Goal: Task Accomplishment & Management: Complete application form

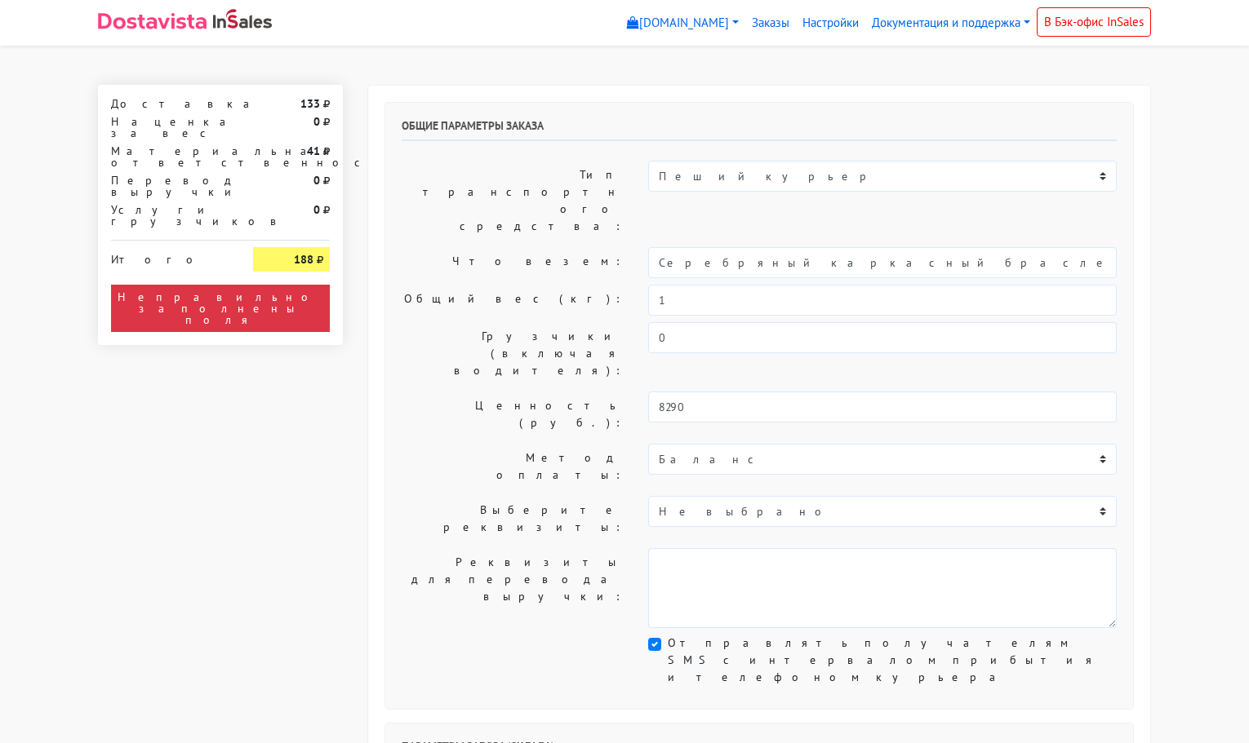
select select "11:00"
select select "21:00"
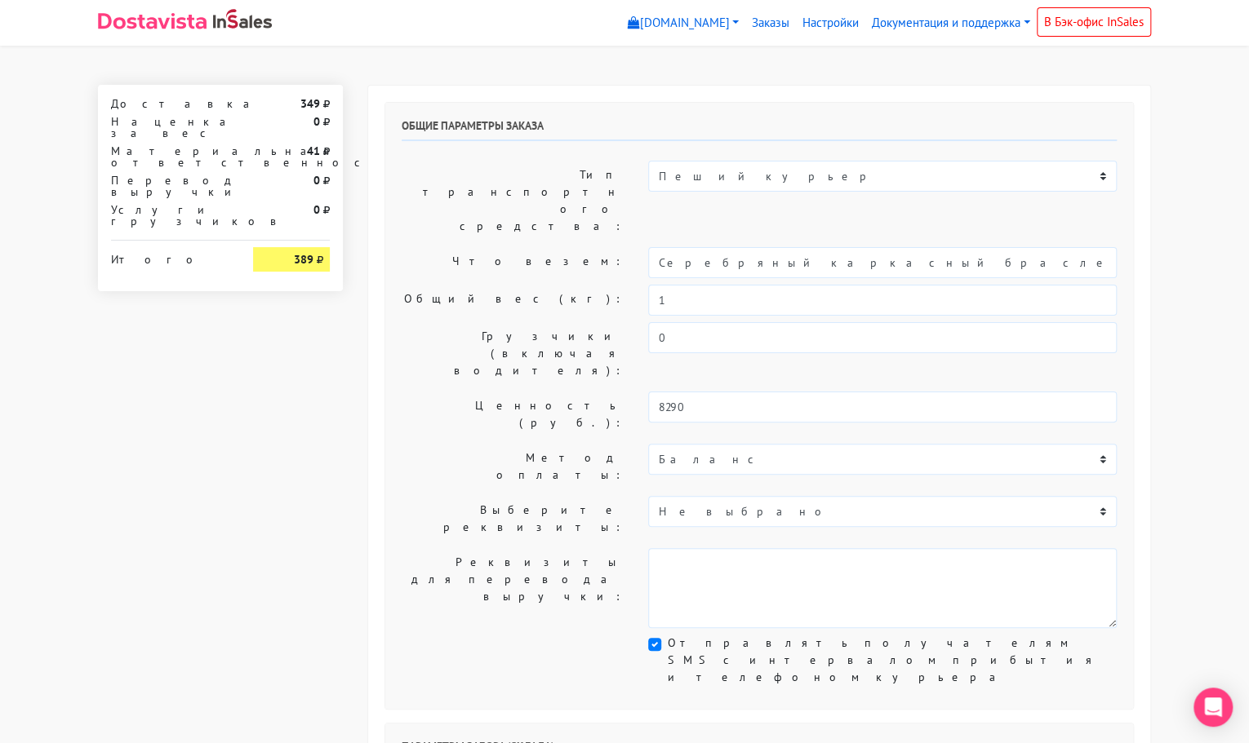
select select "1019"
type input "[STREET_ADDRESS][PERSON_NAME]"
type input "89251806702"
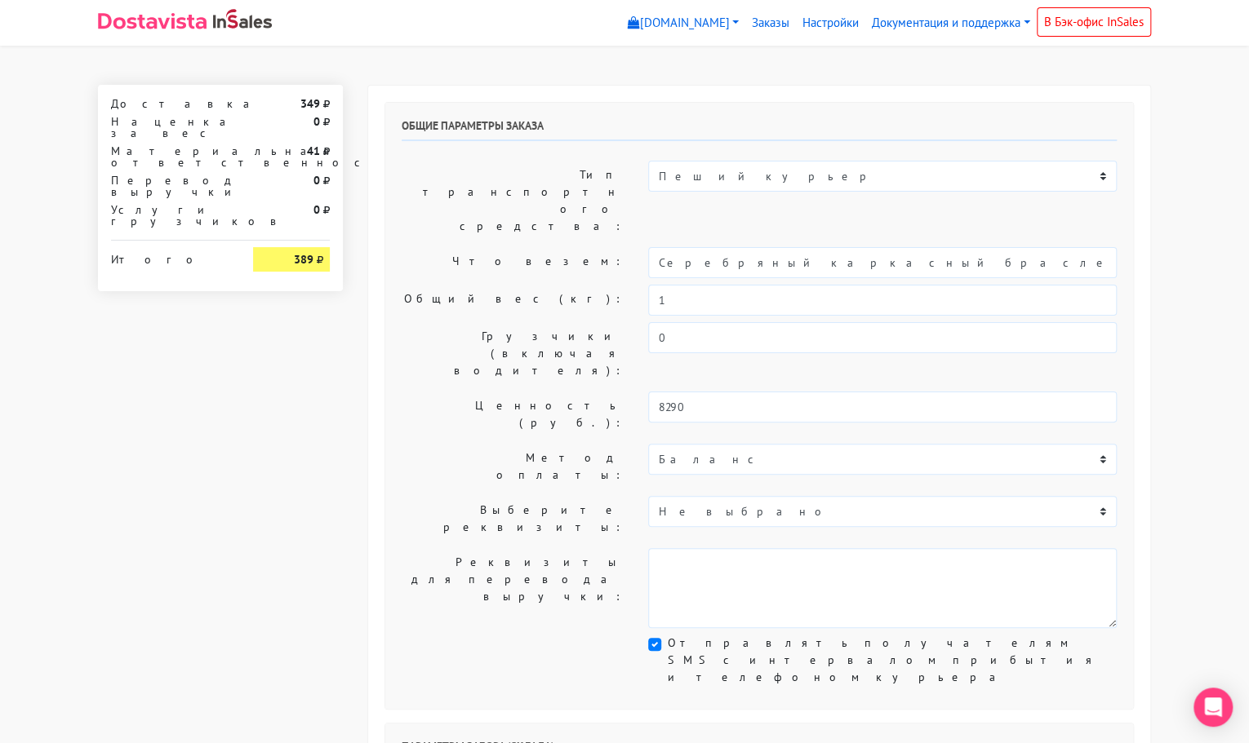
type textarea "Магазин серебряных украшений SBLESKOM (вход со стороны [GEOGRAPHIC_DATA])"
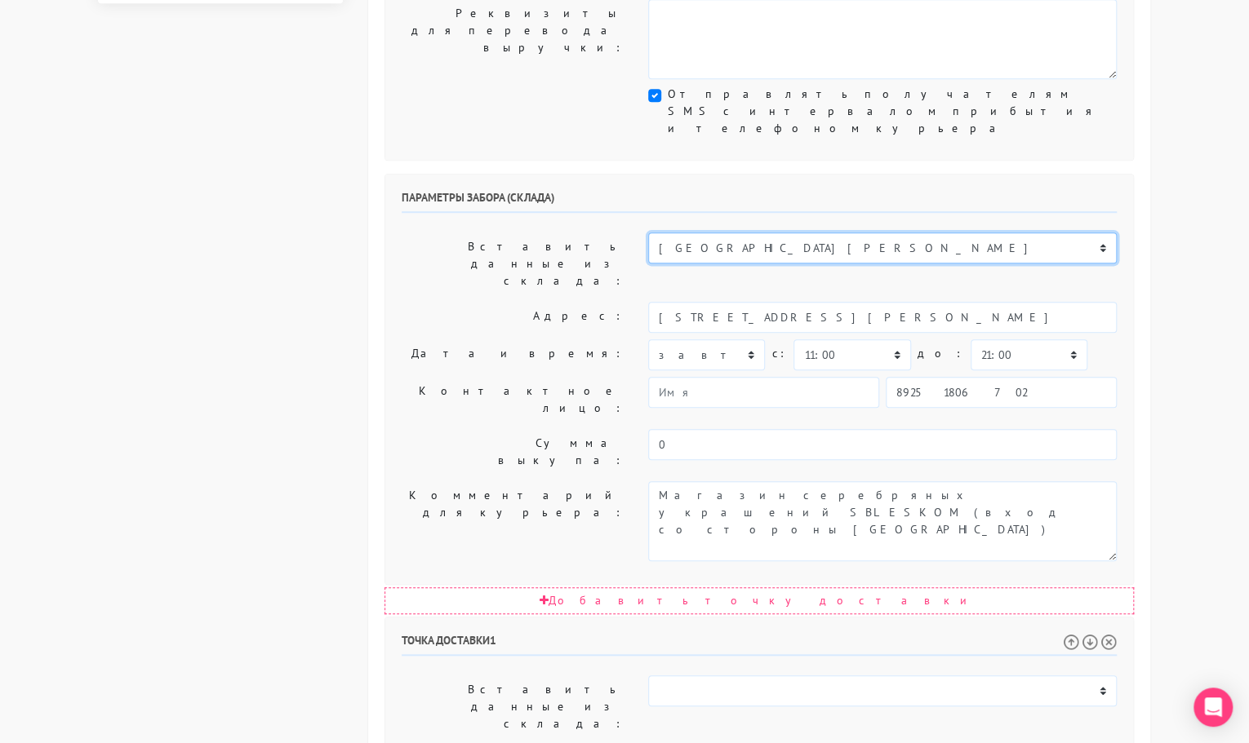
scroll to position [570, 0]
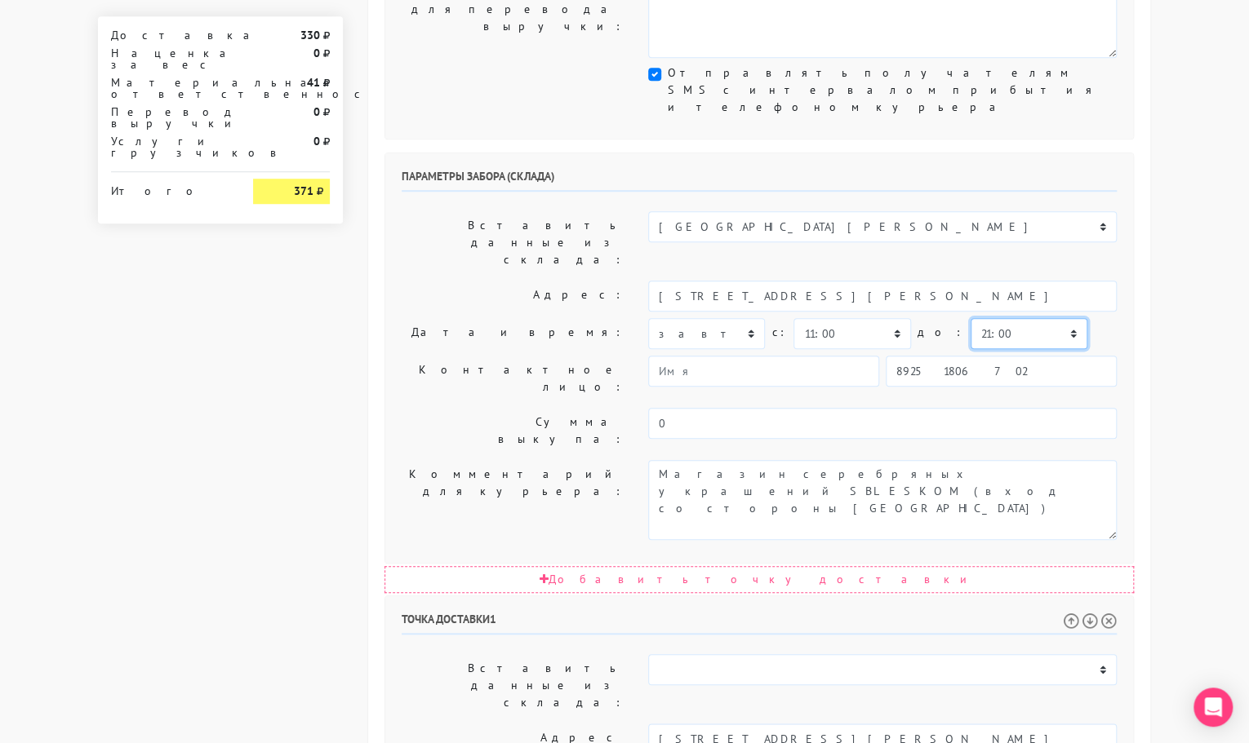
click at [974, 318] on select "00:00 00:30 01:00 01:30 02:00 02:30 03:00 03:30 04:00 04:30 05:00 05:30 06:00 0…" at bounding box center [1028, 333] width 117 height 31
select select "11:30"
click at [970, 318] on select "00:00 00:30 01:00 01:30 02:00 02:30 03:00 03:30 04:00 04:30 05:00 05:30 06:00 0…" at bounding box center [1028, 333] width 117 height 31
select select "11:30"
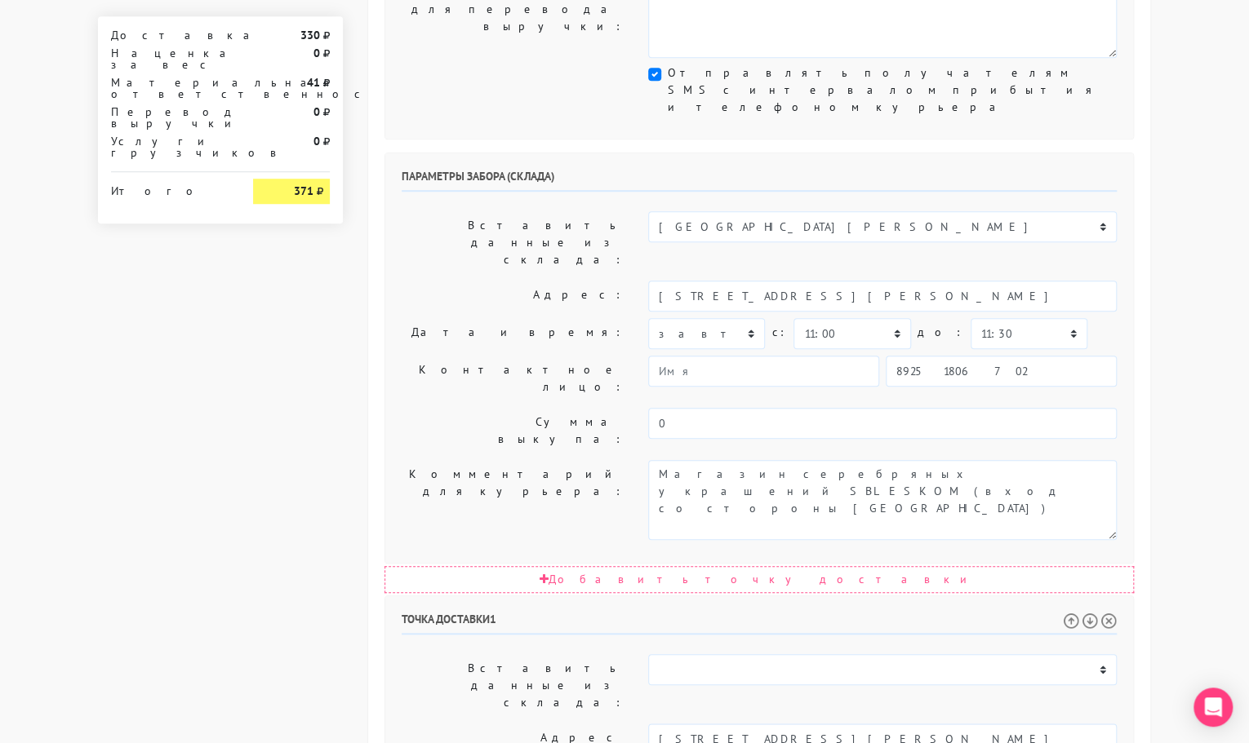
drag, startPoint x: 1018, startPoint y: 491, endPoint x: 882, endPoint y: 480, distance: 136.8
click at [882, 724] on input "[STREET_ADDRESS][PERSON_NAME]" at bounding box center [882, 739] width 468 height 31
type input "[STREET_ADDRESS]"
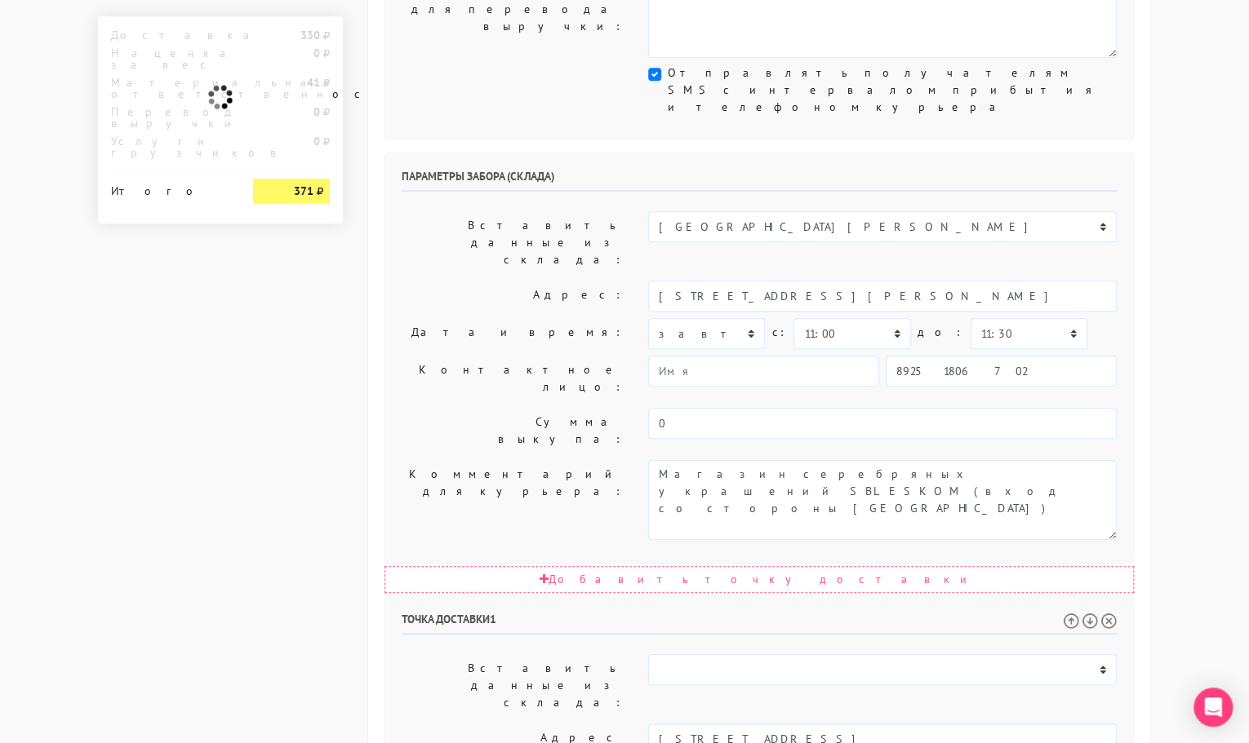
paste textarea "[STREET_ADDRESS]"
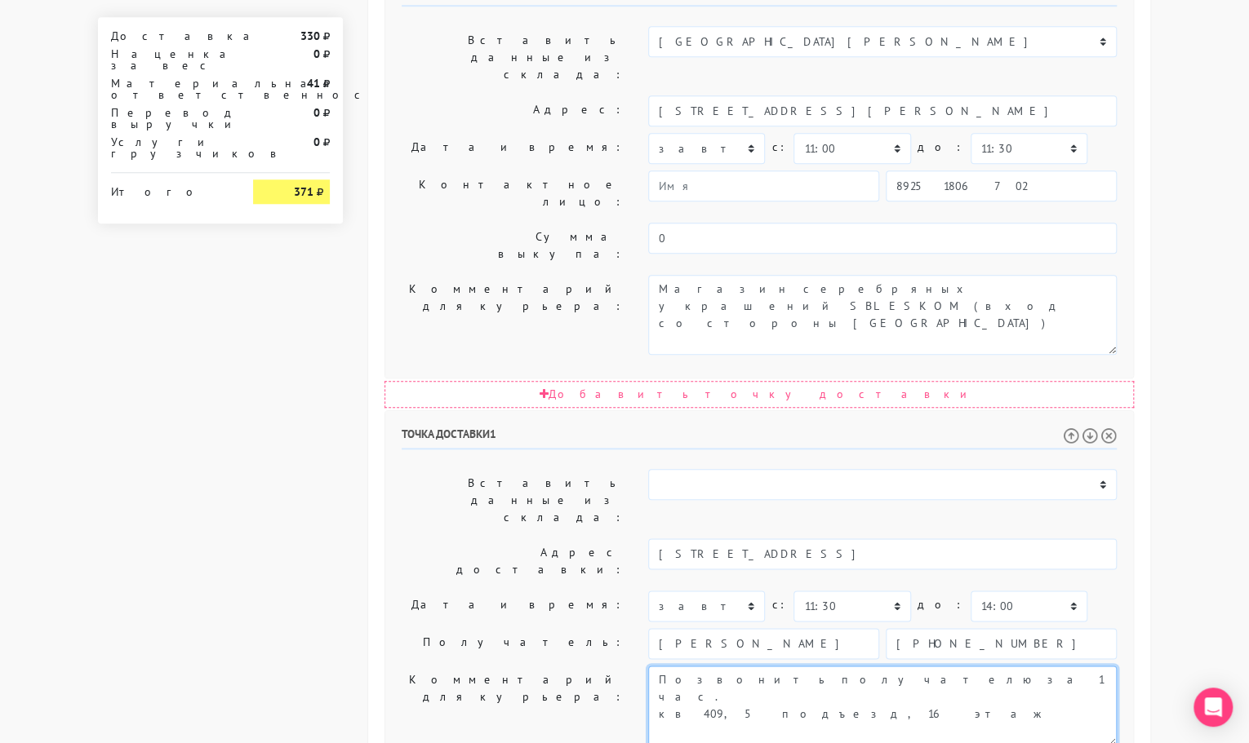
type textarea "Позвонить получателю за 1 час. кв 409, 5 подъезд, 16 этаж"
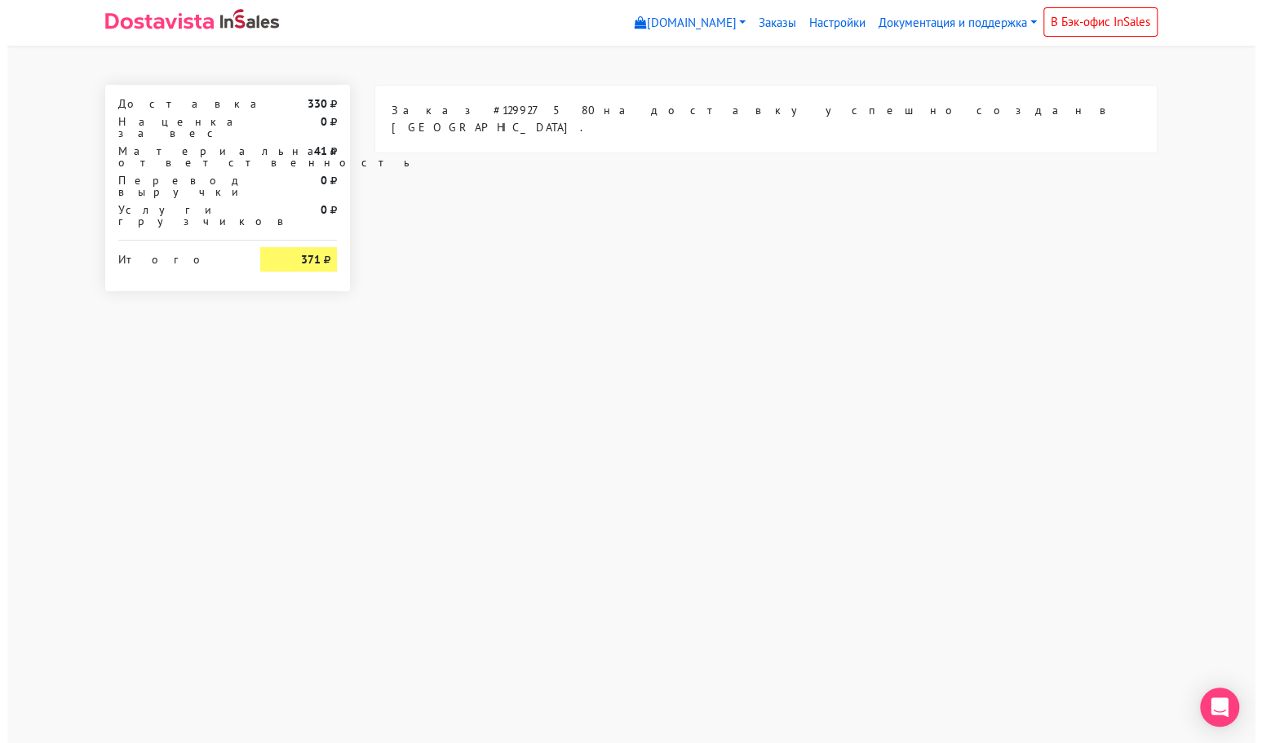
scroll to position [0, 0]
